Goal: Task Accomplishment & Management: Use online tool/utility

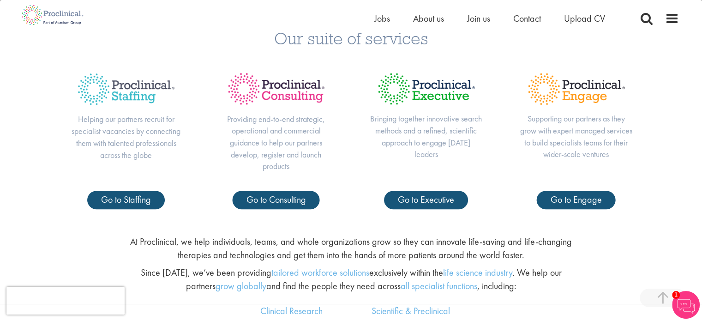
scroll to position [349, 0]
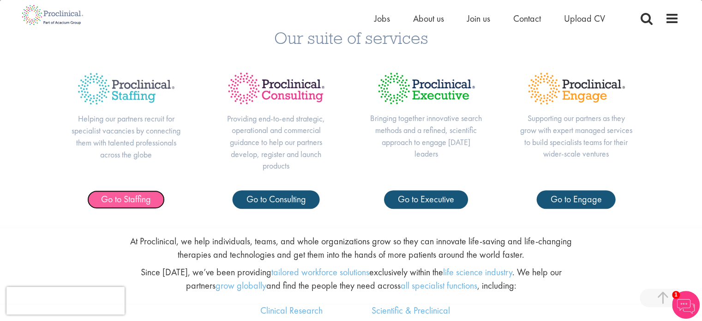
click at [133, 193] on span "Go to Staffing" at bounding box center [126, 199] width 50 height 12
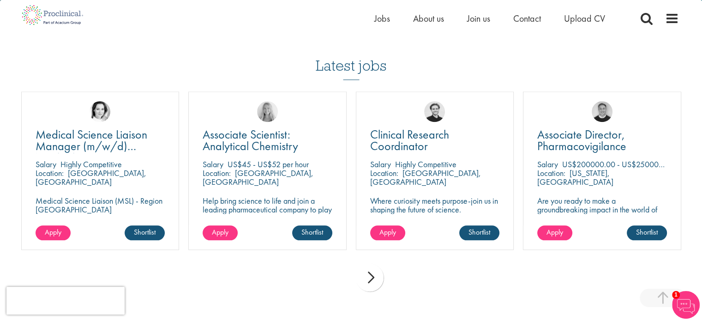
scroll to position [919, 0]
click at [376, 270] on div "next" at bounding box center [370, 277] width 28 height 28
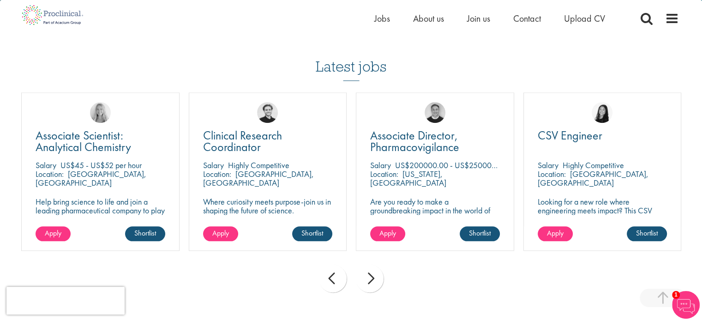
scroll to position [917, 0]
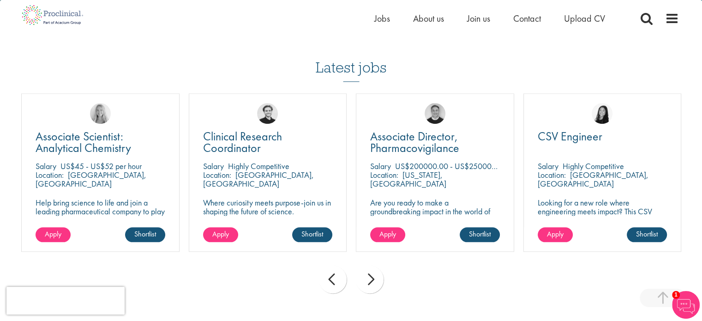
click at [374, 271] on div "next" at bounding box center [370, 279] width 28 height 28
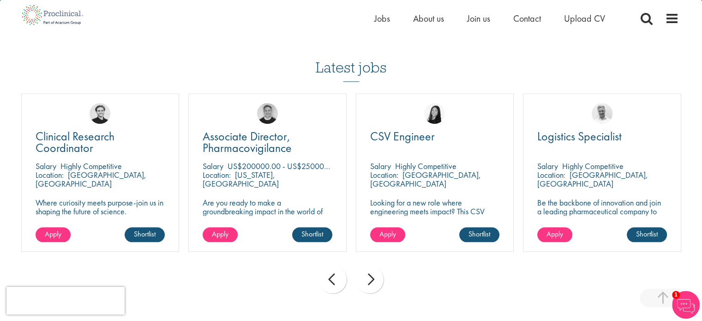
click at [374, 271] on div "next" at bounding box center [370, 279] width 28 height 28
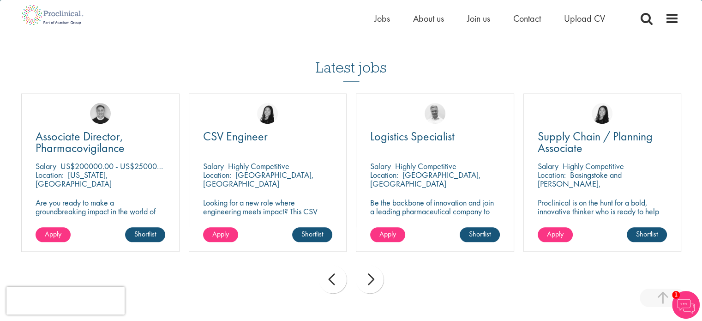
click at [374, 271] on div "next" at bounding box center [370, 279] width 28 height 28
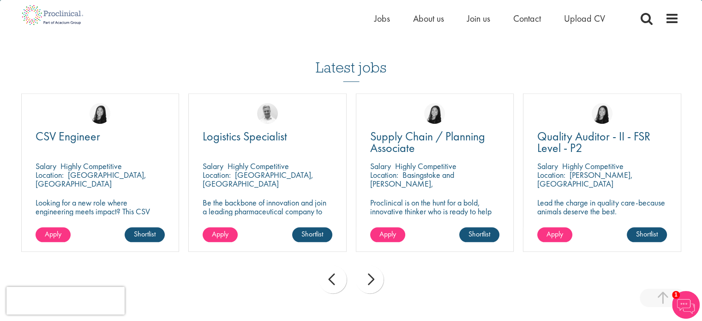
click at [374, 271] on div "next" at bounding box center [370, 279] width 28 height 28
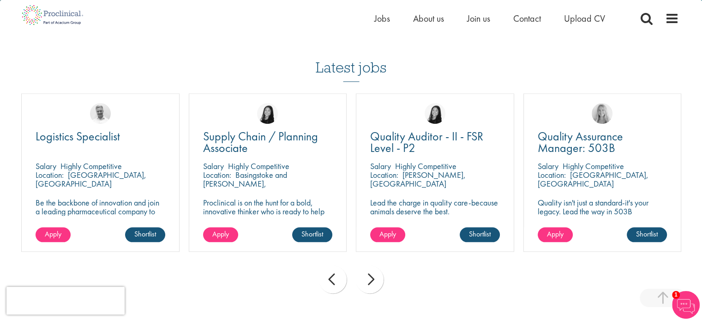
click at [374, 271] on div "next" at bounding box center [370, 279] width 28 height 28
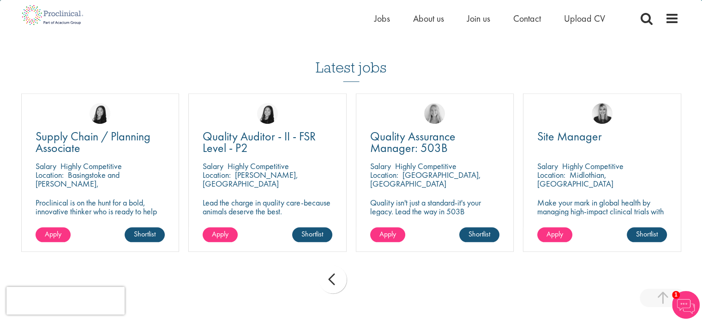
click at [374, 271] on div "prev next" at bounding box center [351, 281] width 669 height 40
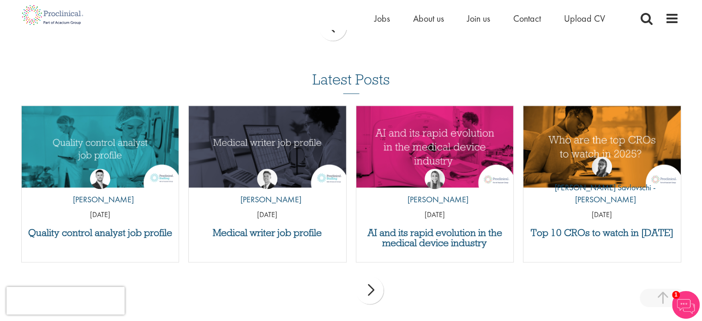
scroll to position [1170, 0]
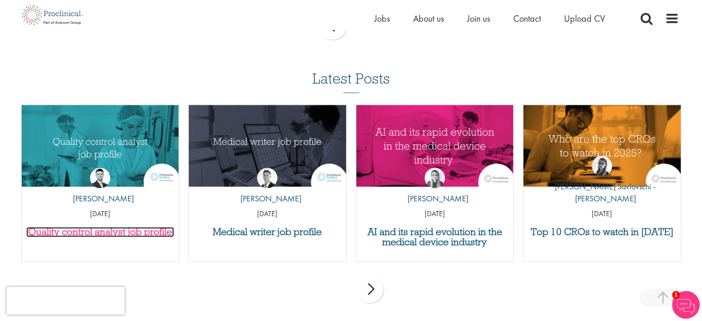
click at [134, 226] on h3 "Quality control analyst job profile" at bounding box center [100, 231] width 148 height 10
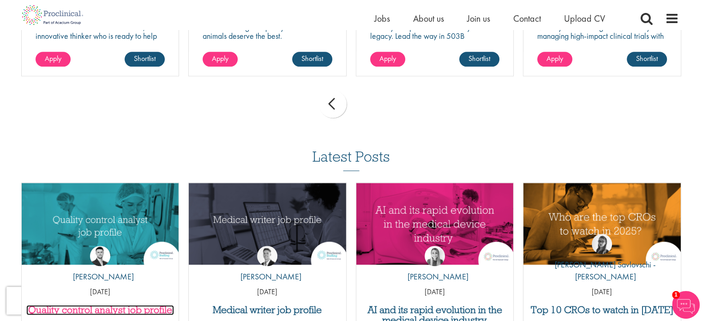
scroll to position [1077, 0]
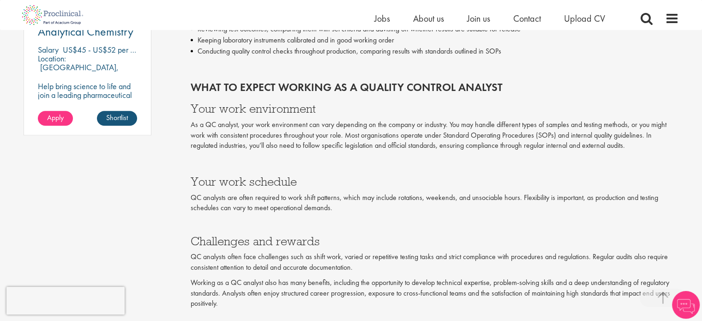
scroll to position [788, 0]
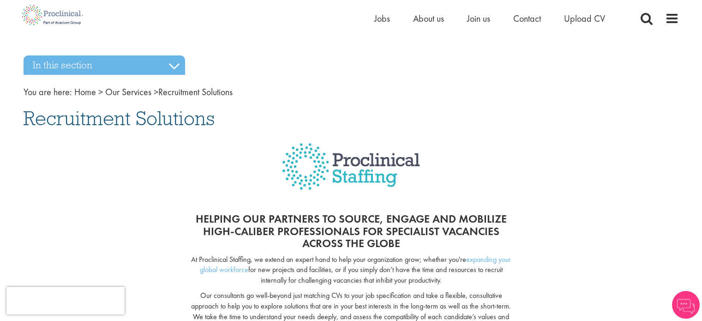
scroll to position [987, 0]
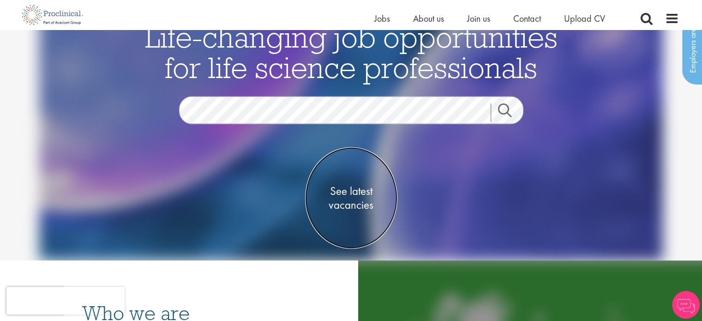
click at [360, 197] on span "See latest vacancies" at bounding box center [351, 198] width 92 height 28
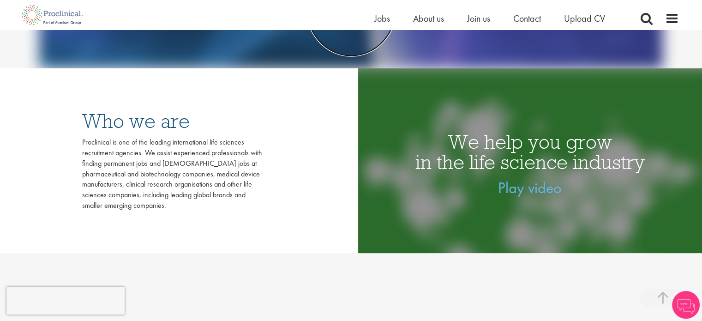
scroll to position [237, 0]
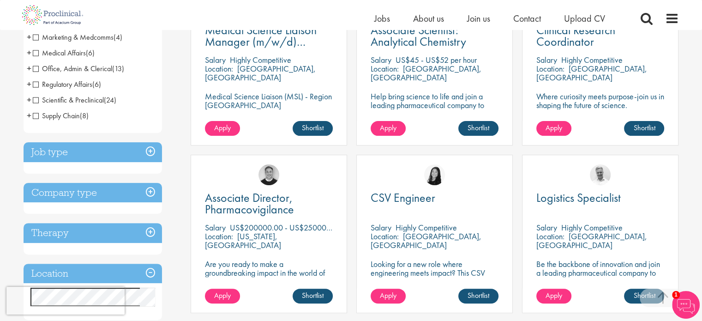
scroll to position [221, 0]
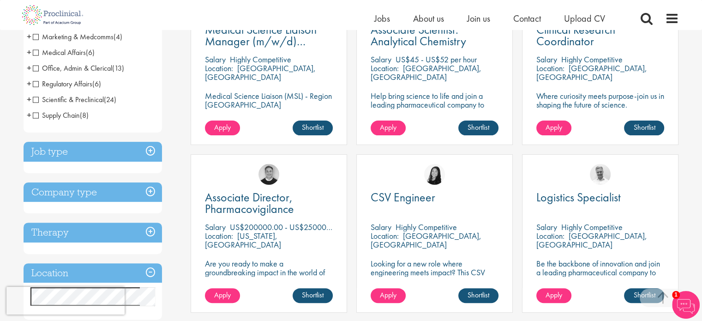
click at [101, 105] on li "Scientific & Preclinical (24) - + Senior/Director & VP (1) Analytical Chemistry…" at bounding box center [93, 100] width 138 height 16
click at [35, 101] on span "Scientific & Preclinical" at bounding box center [68, 100] width 71 height 10
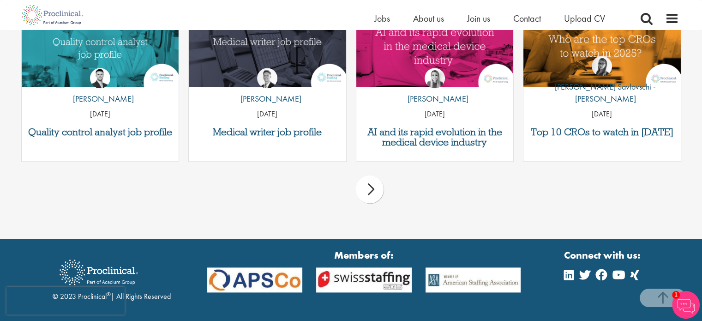
scroll to position [1057, 0]
